Goal: Information Seeking & Learning: Find specific fact

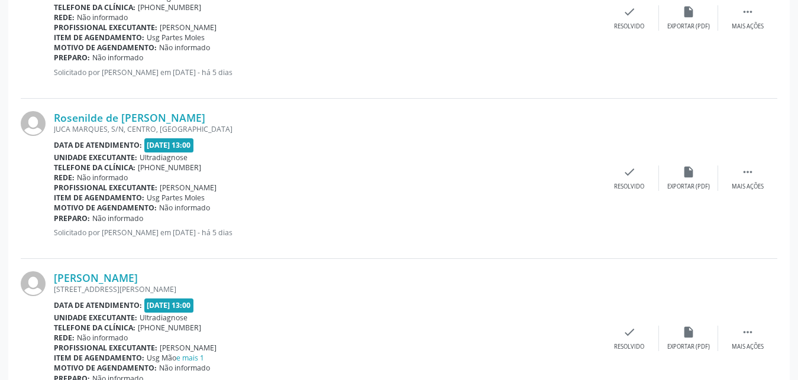
scroll to position [1104, 0]
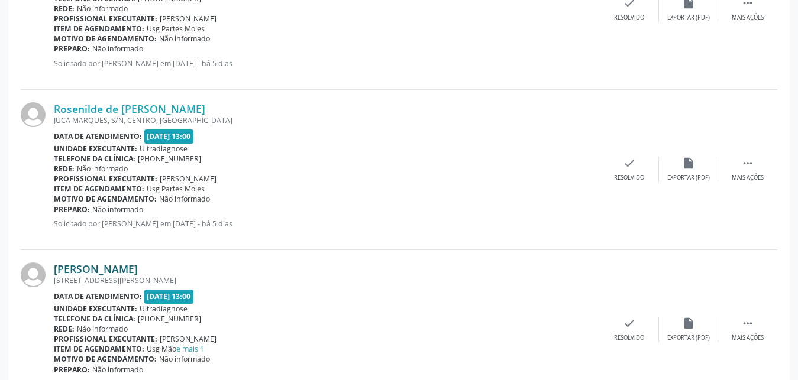
click at [117, 215] on div "Preparo: Não informado" at bounding box center [327, 210] width 546 height 10
click at [110, 272] on link "[PERSON_NAME]" at bounding box center [96, 269] width 84 height 13
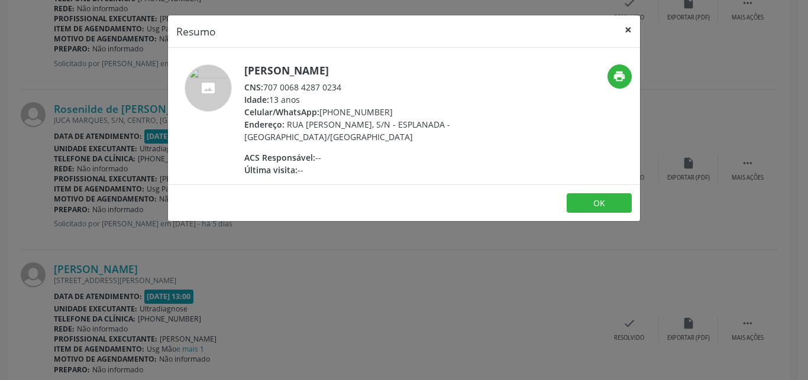
click at [631, 31] on button "×" at bounding box center [628, 29] width 24 height 29
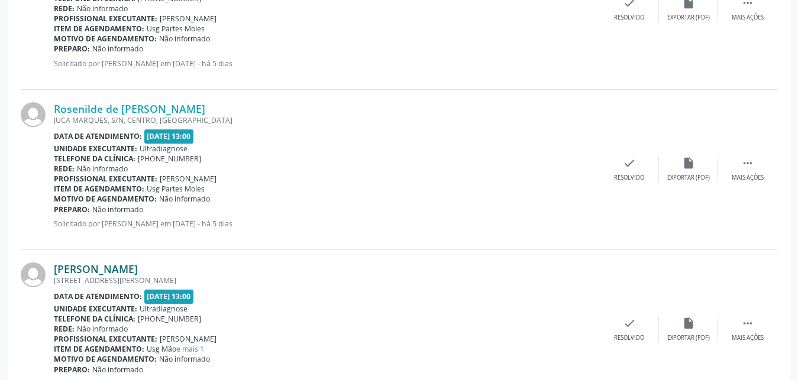
click at [86, 271] on link "[PERSON_NAME]" at bounding box center [96, 269] width 84 height 13
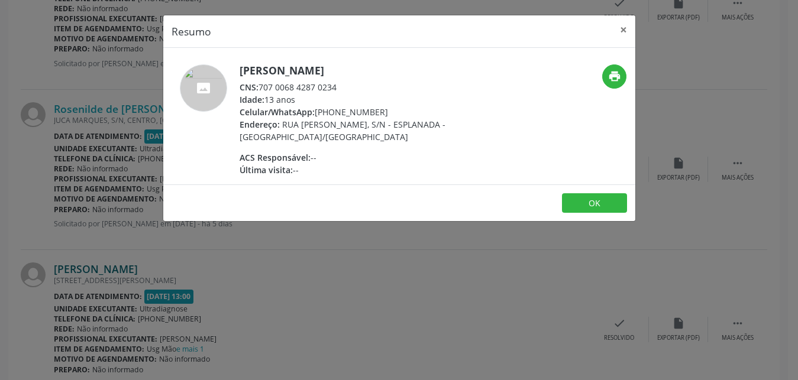
scroll to position [1043, 0]
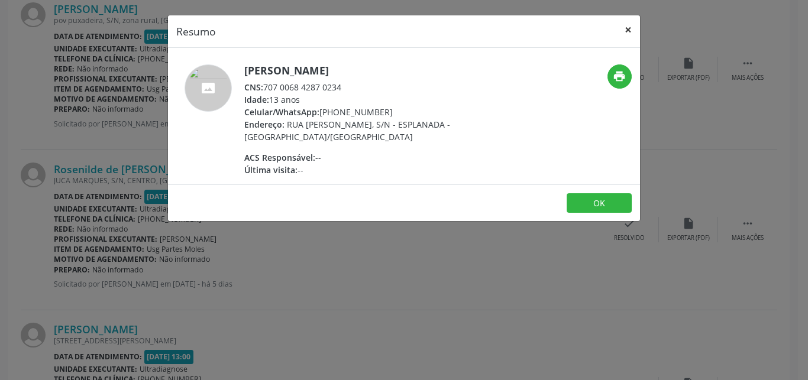
click at [626, 31] on button "×" at bounding box center [628, 29] width 24 height 29
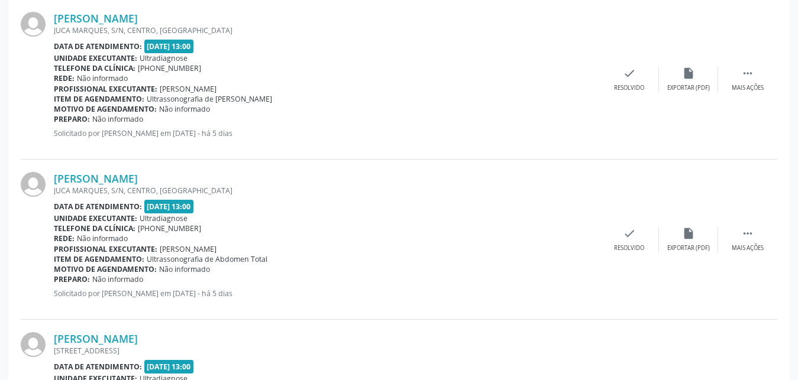
scroll to position [2276, 0]
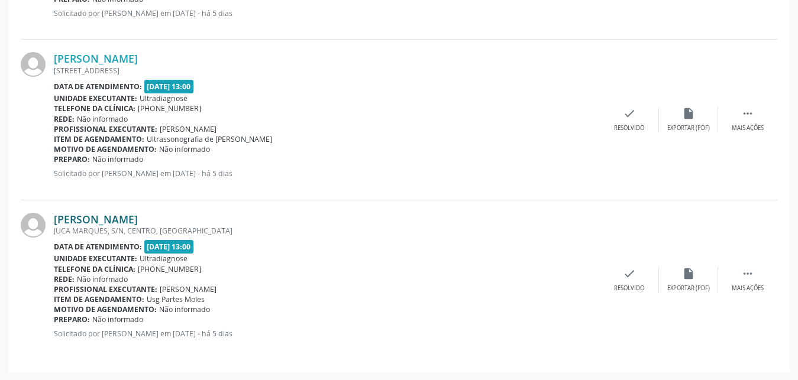
click at [108, 222] on link "[PERSON_NAME]" at bounding box center [96, 219] width 84 height 13
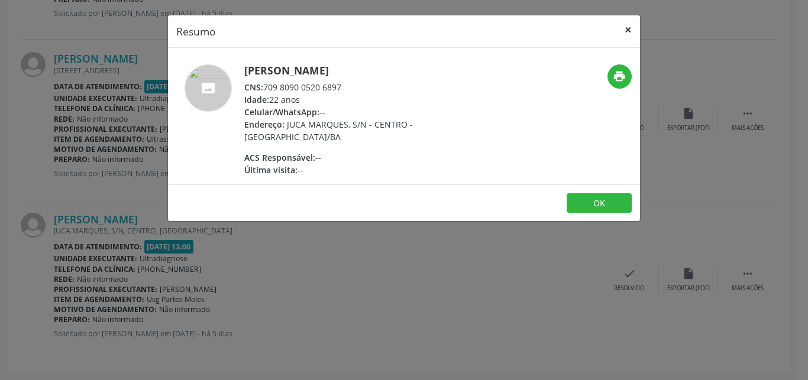
click at [628, 28] on button "×" at bounding box center [628, 29] width 24 height 29
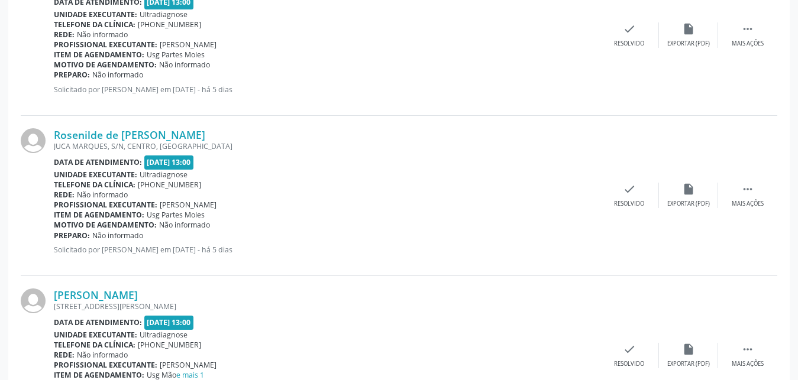
scroll to position [961, 0]
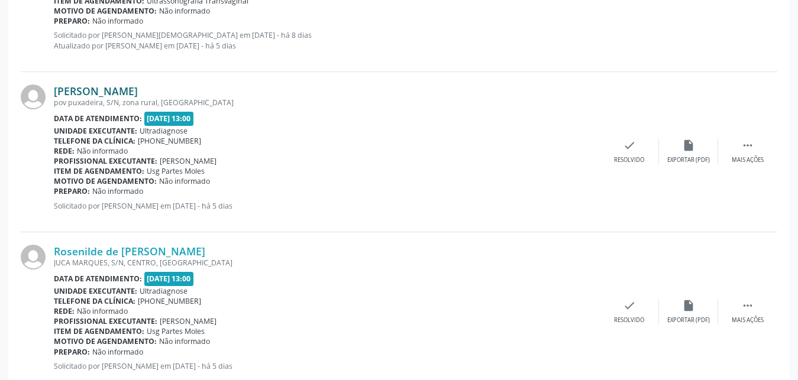
click at [124, 89] on link "[PERSON_NAME]" at bounding box center [96, 91] width 84 height 13
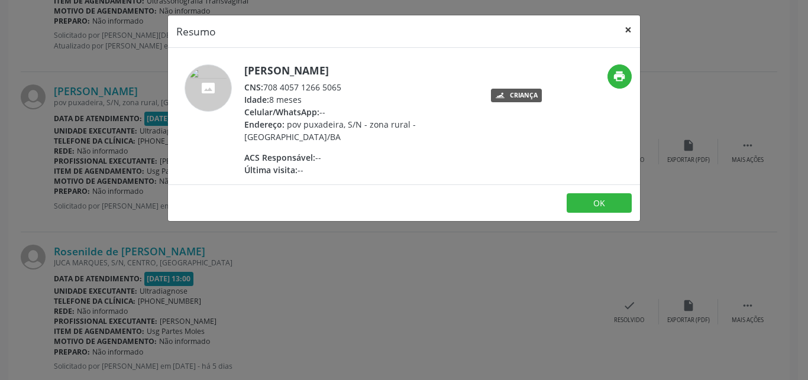
click at [627, 29] on button "×" at bounding box center [628, 29] width 24 height 29
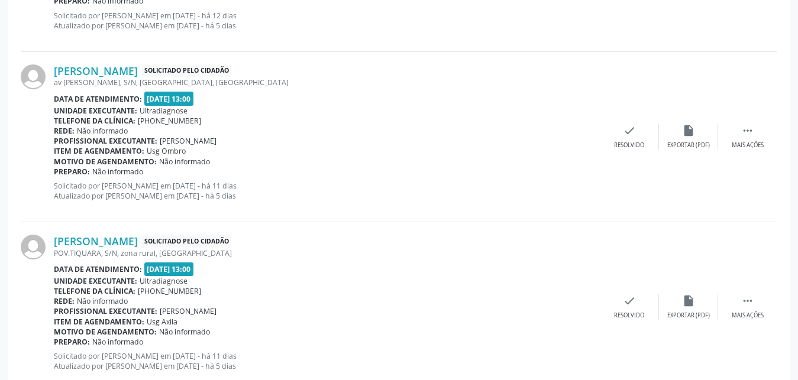
scroll to position [405, 0]
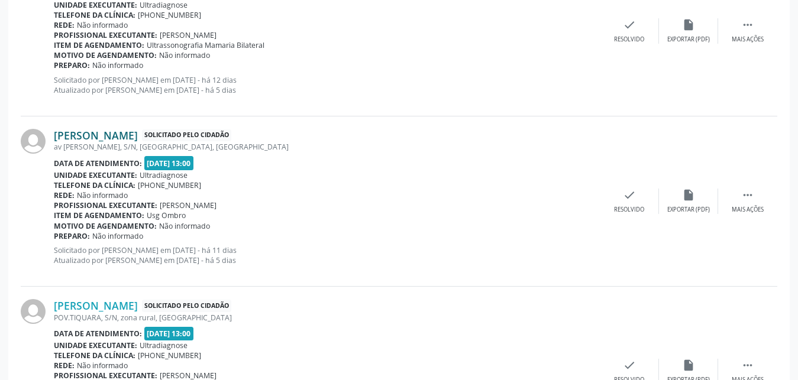
click at [93, 140] on link "[PERSON_NAME]" at bounding box center [96, 135] width 84 height 13
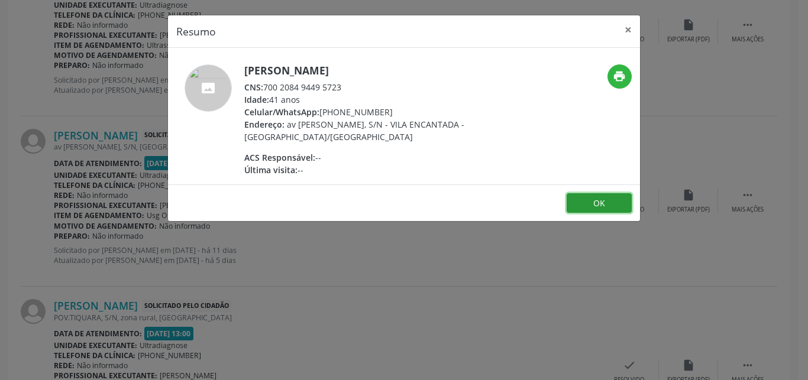
drag, startPoint x: 623, startPoint y: 205, endPoint x: 618, endPoint y: 193, distance: 13.5
click at [618, 193] on footer "OK" at bounding box center [404, 203] width 472 height 37
click at [610, 208] on button "OK" at bounding box center [599, 203] width 65 height 20
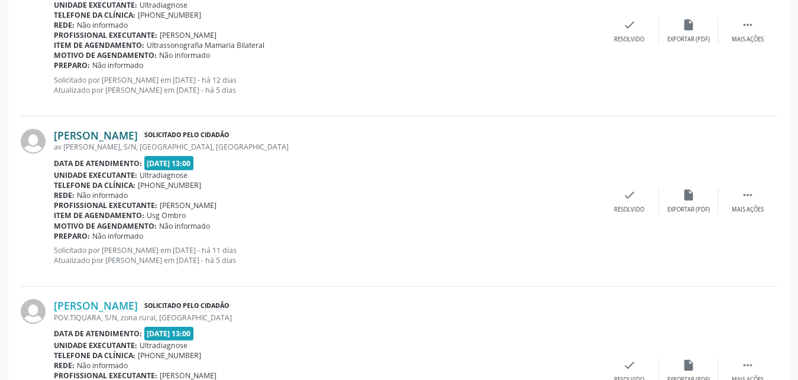
click at [138, 138] on link "[PERSON_NAME]" at bounding box center [96, 135] width 84 height 13
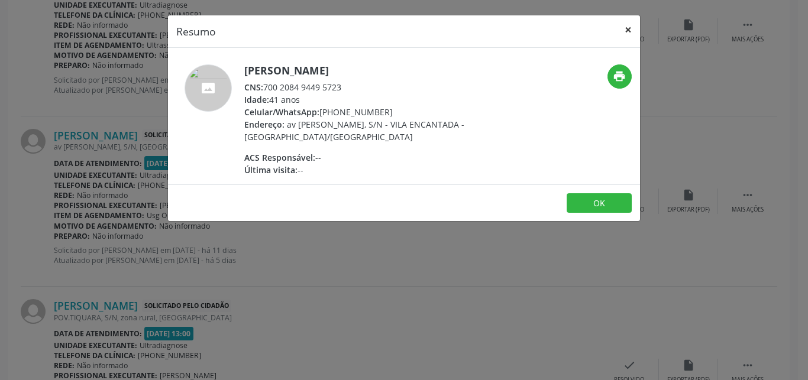
click at [631, 33] on button "×" at bounding box center [628, 29] width 24 height 29
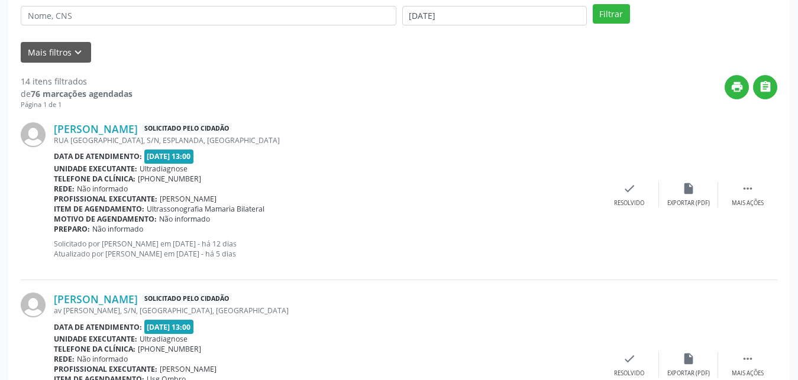
scroll to position [237, 0]
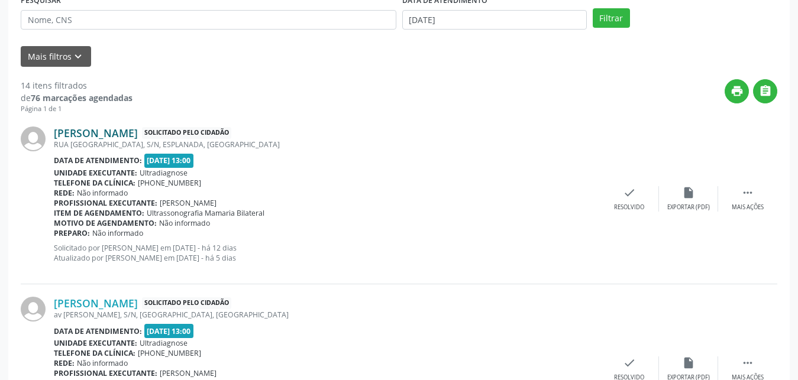
click at [127, 133] on link "[PERSON_NAME]" at bounding box center [96, 133] width 84 height 13
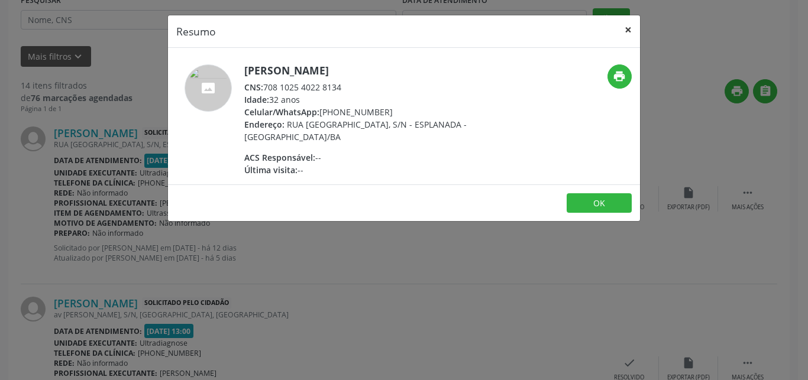
click at [628, 27] on button "×" at bounding box center [628, 29] width 24 height 29
